Goal: Navigation & Orientation: Go to known website

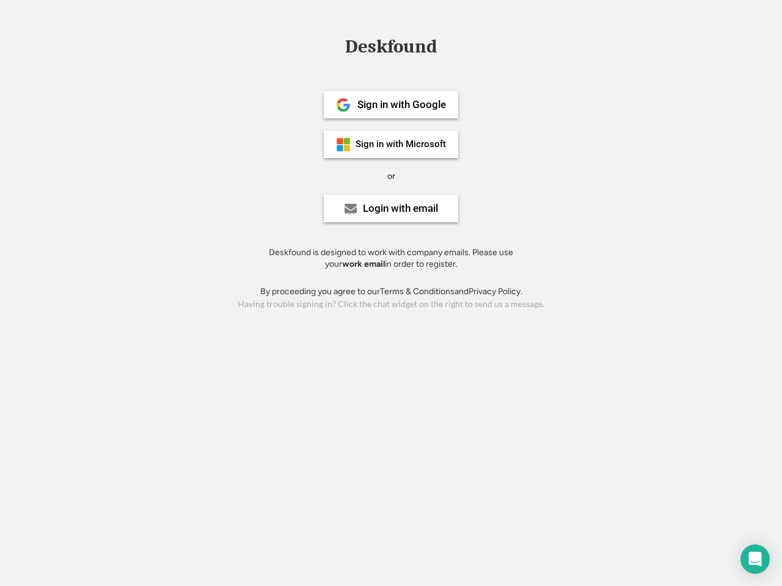
click at [391, 175] on div "or" at bounding box center [391, 176] width 8 height 12
click at [391, 49] on div "Deskfound" at bounding box center [391, 46] width 104 height 19
click at [334, 46] on div "Deskfound" at bounding box center [391, 48] width 782 height 23
click at [391, 49] on div "Deskfound" at bounding box center [391, 46] width 104 height 19
click at [391, 176] on div "or" at bounding box center [391, 176] width 8 height 12
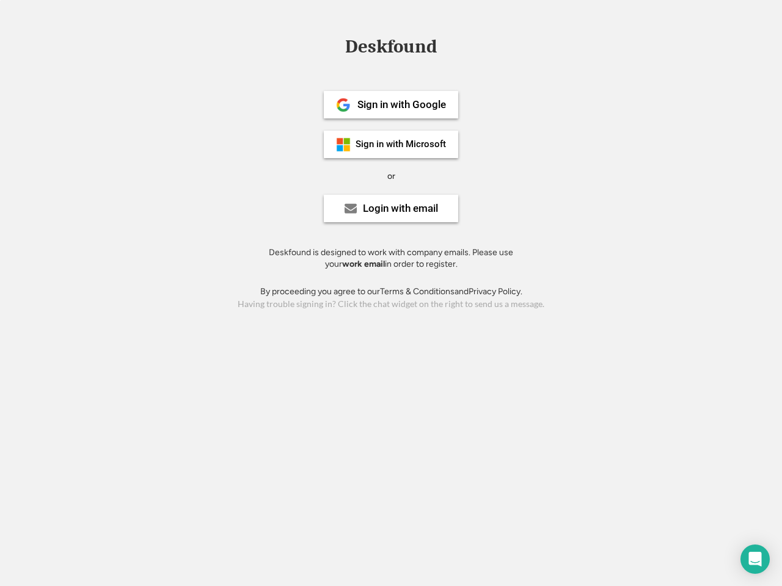
click at [391, 104] on div "Sign in with Google" at bounding box center [401, 105] width 89 height 10
click at [401, 104] on div "Sign in with Google" at bounding box center [401, 105] width 89 height 10
click at [343, 105] on img at bounding box center [343, 105] width 15 height 15
click at [391, 144] on div "Sign in with Microsoft" at bounding box center [400, 144] width 90 height 9
click at [401, 144] on div "Sign in with Microsoft" at bounding box center [400, 144] width 90 height 9
